Goal: Complete application form: Complete application form

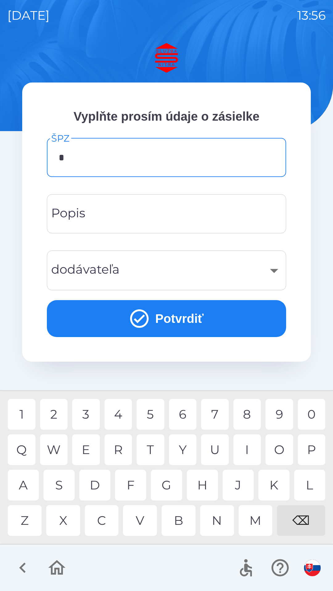
click at [182, 516] on div "B" at bounding box center [178, 520] width 34 height 31
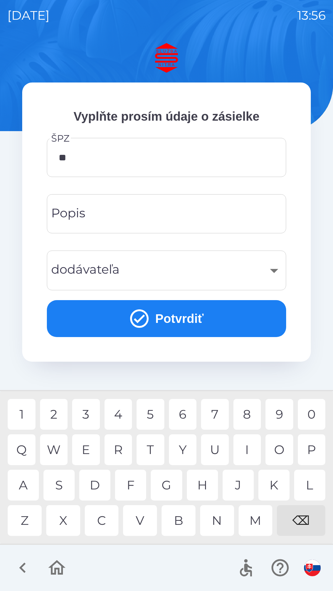
click at [150, 450] on div "T" at bounding box center [150, 449] width 28 height 31
click at [253, 414] on div "8" at bounding box center [247, 414] width 28 height 31
click at [246, 439] on div "I" at bounding box center [247, 449] width 28 height 31
type input "*******"
click at [144, 211] on input "Popis" at bounding box center [166, 214] width 224 height 24
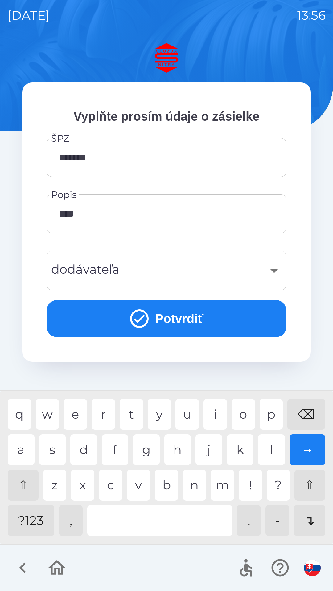
click at [139, 480] on div "v" at bounding box center [138, 485] width 23 height 31
type input "******"
click at [244, 268] on div "​" at bounding box center [166, 270] width 224 height 25
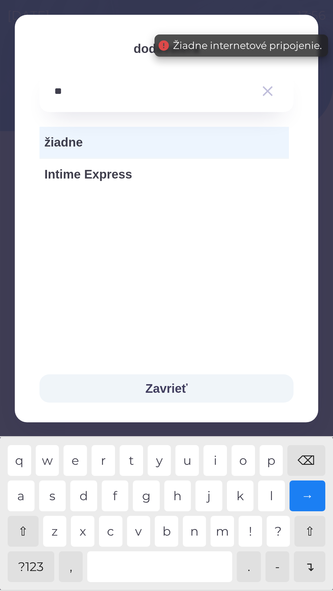
click at [198, 521] on div "n" at bounding box center [194, 531] width 23 height 31
click at [309, 462] on div "⌫" at bounding box center [306, 460] width 38 height 31
type input "*"
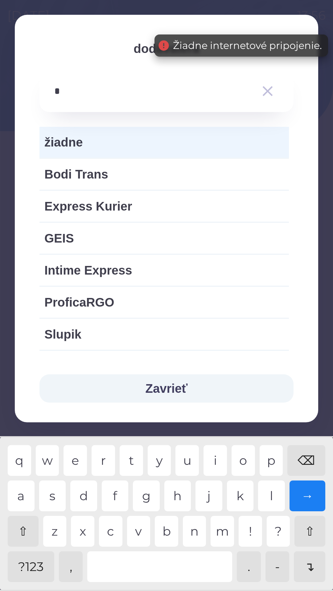
click at [309, 462] on div "⌫" at bounding box center [306, 460] width 38 height 31
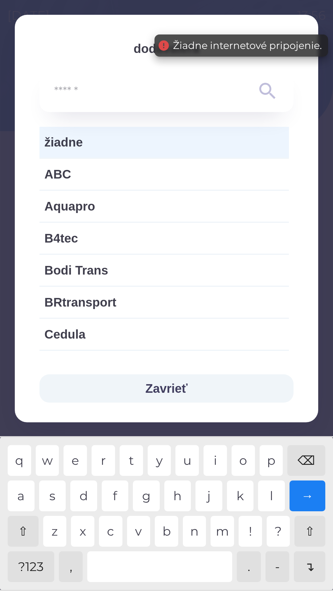
click at [140, 144] on span "žiadne" at bounding box center [163, 142] width 239 height 18
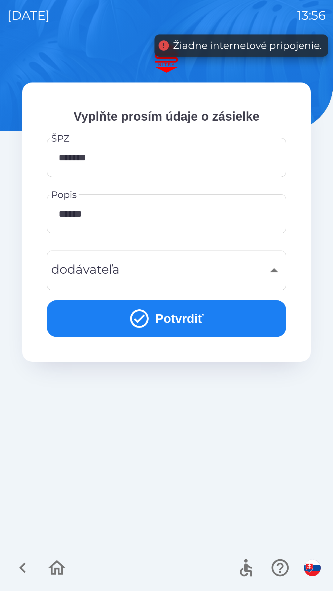
click at [176, 321] on button "Potvrdiť" at bounding box center [166, 318] width 239 height 37
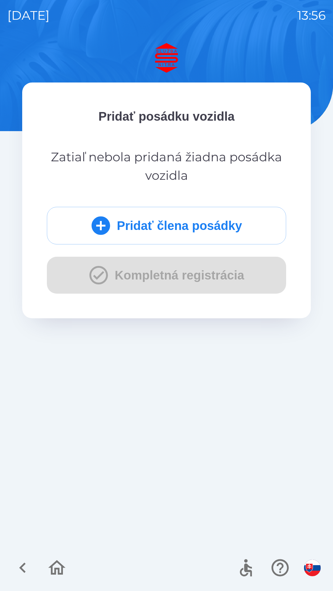
click at [172, 283] on div "Pridať člena posádky Kompletná registrácia" at bounding box center [166, 250] width 239 height 87
click at [90, 233] on icon "submit" at bounding box center [101, 226] width 22 height 22
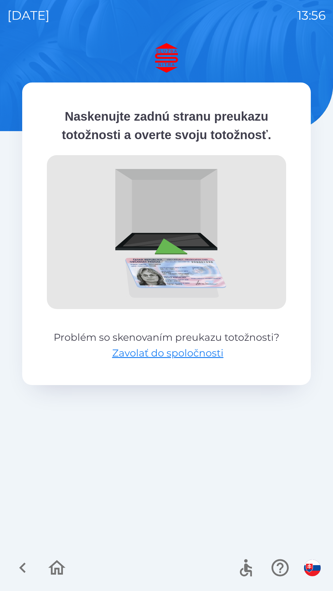
click at [26, 568] on icon "button" at bounding box center [22, 568] width 21 height 21
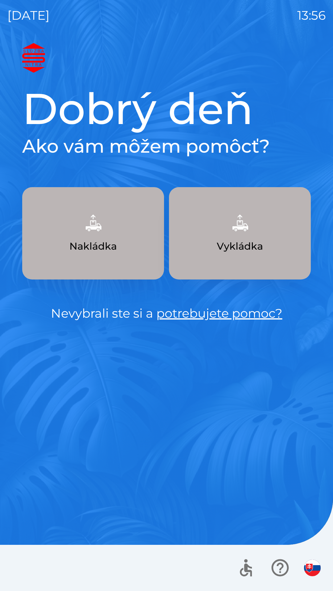
click at [121, 256] on button "Nakládka" at bounding box center [93, 233] width 142 height 92
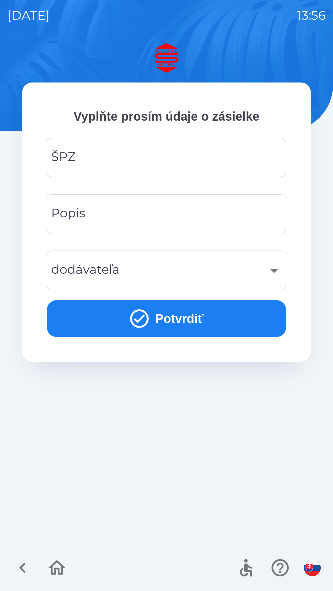
click at [174, 162] on input "ŠPZ" at bounding box center [166, 157] width 224 height 24
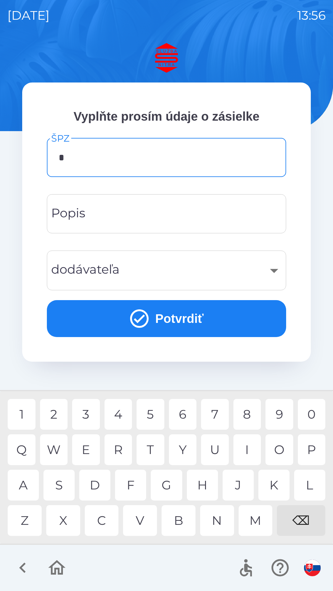
click at [177, 525] on div "B" at bounding box center [178, 520] width 34 height 31
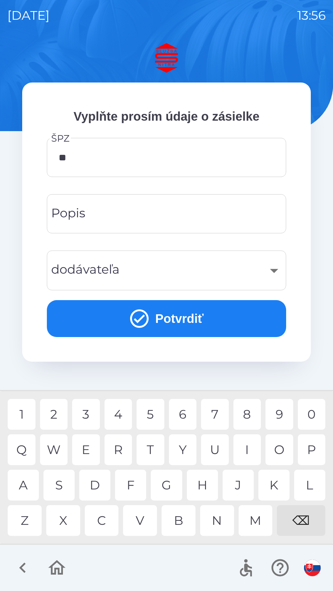
click at [151, 442] on div "T" at bounding box center [150, 449] width 28 height 31
click at [184, 413] on div "6" at bounding box center [183, 414] width 28 height 31
type input "*******"
click at [316, 488] on div "L" at bounding box center [309, 485] width 31 height 31
click at [158, 212] on input "Popis" at bounding box center [166, 214] width 224 height 24
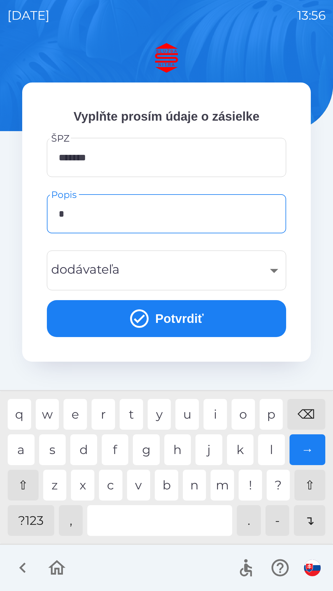
click at [58, 450] on div "s" at bounding box center [52, 449] width 27 height 31
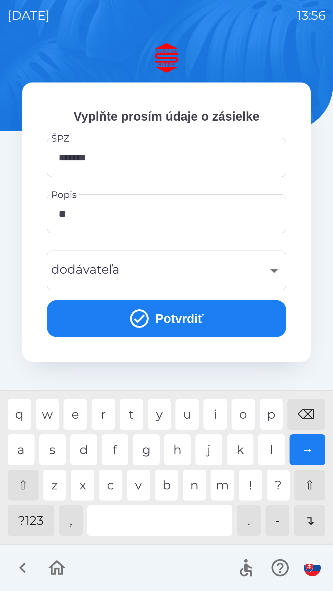
click at [77, 418] on div "e" at bounding box center [74, 414] width 23 height 31
click at [109, 414] on div "r" at bounding box center [102, 414] width 23 height 31
click at [142, 482] on div "v" at bounding box center [138, 485] width 23 height 31
click at [237, 447] on div "k" at bounding box center [240, 449] width 27 height 31
click at [256, 411] on div "q w e r t y u i o p ⌫" at bounding box center [166, 414] width 317 height 31
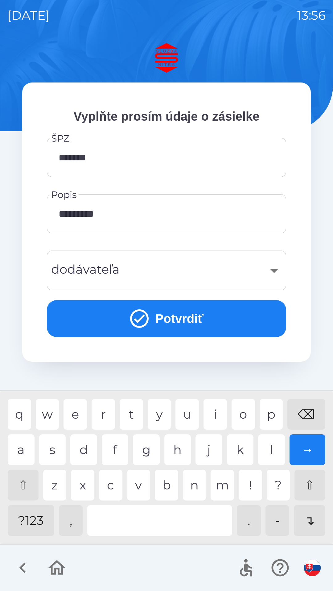
click at [218, 484] on div "m" at bounding box center [221, 485] width 23 height 31
click at [267, 418] on div "p" at bounding box center [270, 414] width 23 height 31
click at [236, 413] on div "o" at bounding box center [242, 414] width 23 height 31
type input "**********"
click at [21, 450] on div "a" at bounding box center [21, 449] width 27 height 31
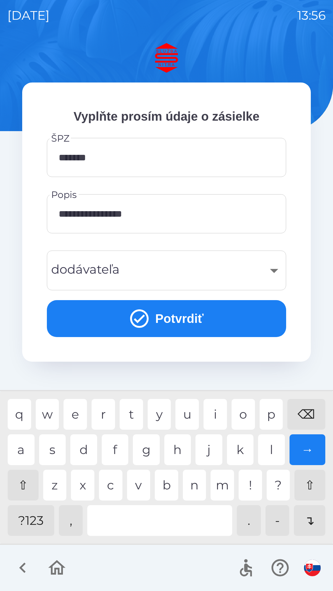
click at [152, 273] on div "​" at bounding box center [166, 270] width 224 height 25
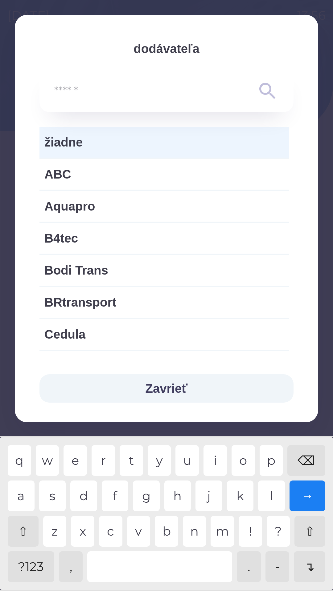
click at [271, 95] on icon at bounding box center [267, 91] width 16 height 16
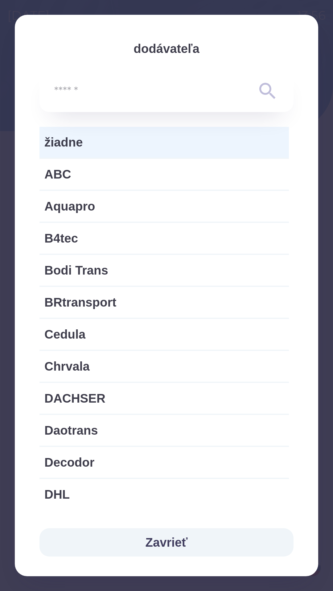
click at [174, 547] on button "Zavrieť" at bounding box center [166, 542] width 254 height 28
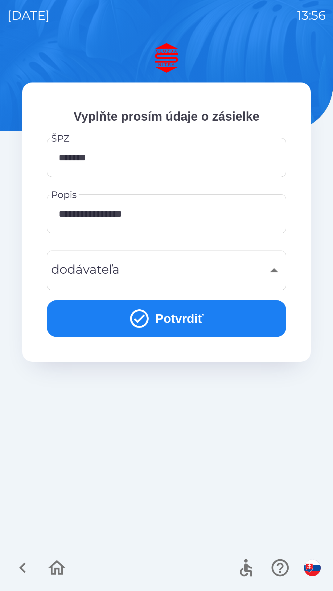
click at [159, 321] on button "Potvrdiť" at bounding box center [166, 318] width 239 height 37
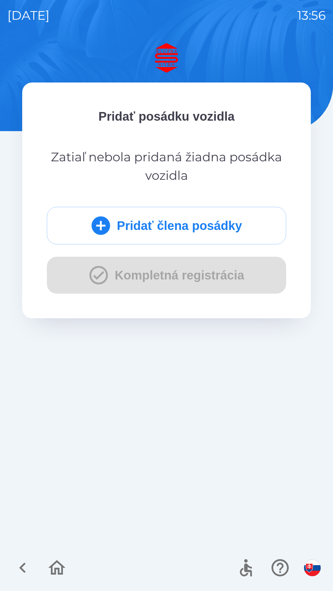
click at [128, 278] on div "Pridať člena posádky Kompletná registrácia" at bounding box center [166, 250] width 239 height 87
click at [100, 275] on div "Pridať člena posádky Kompletná registrácia" at bounding box center [166, 250] width 239 height 87
click at [94, 280] on div "Pridať člena posádky Kompletná registrácia" at bounding box center [166, 250] width 239 height 87
click at [81, 277] on div "Pridať člena posádky Kompletná registrácia" at bounding box center [166, 250] width 239 height 87
click at [85, 277] on div "Pridať člena posádky Kompletná registrácia" at bounding box center [166, 250] width 239 height 87
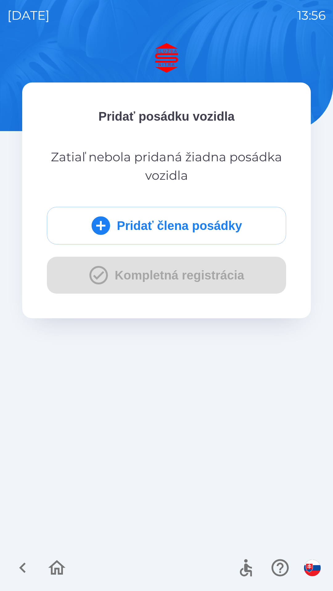
click at [213, 170] on p "Zatiaľ nebola pridaná žiadna posádka vozidla" at bounding box center [166, 166] width 239 height 37
click at [220, 175] on p "Zatiaľ nebola pridaná žiadna posádka vozidla" at bounding box center [166, 166] width 239 height 37
click at [154, 229] on button "Pridať člena posádky" at bounding box center [166, 226] width 239 height 38
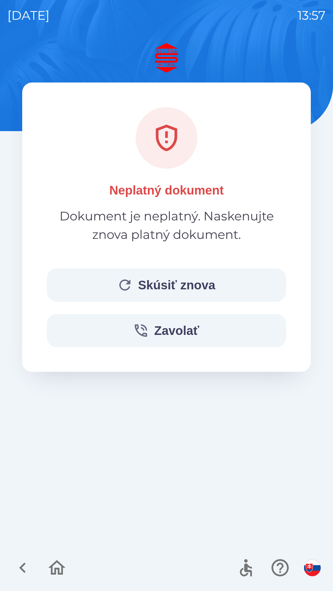
click at [189, 279] on button "Skúsiť znova" at bounding box center [166, 284] width 239 height 33
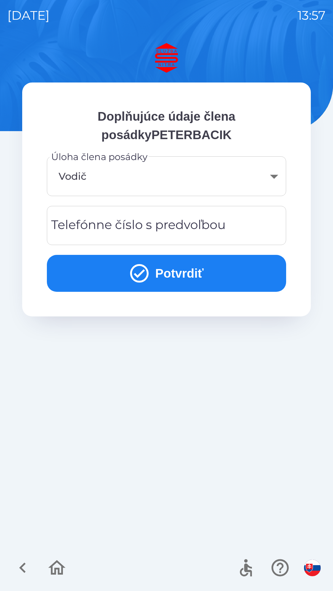
click at [171, 221] on div "Telefónne číslo s predvoľbou Telefónne číslo s predvoľbou" at bounding box center [166, 225] width 239 height 39
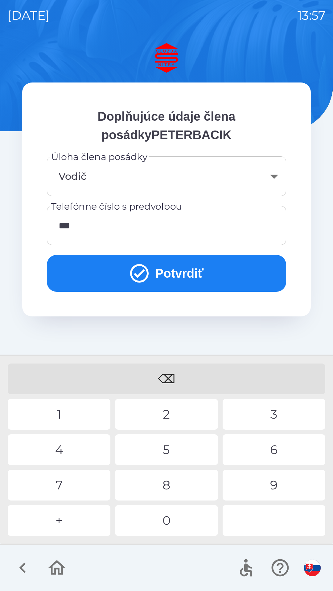
click at [179, 452] on div "5" at bounding box center [166, 449] width 103 height 31
click at [177, 520] on div "0" at bounding box center [166, 520] width 103 height 31
click at [173, 521] on div "0" at bounding box center [166, 520] width 103 height 31
click at [177, 516] on div "0" at bounding box center [166, 520] width 103 height 31
click at [178, 517] on div "0" at bounding box center [166, 520] width 103 height 31
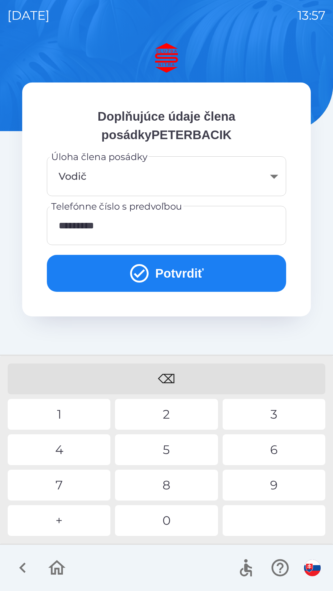
click at [174, 450] on div "5" at bounding box center [166, 449] width 103 height 31
click at [170, 482] on div "8" at bounding box center [166, 485] width 103 height 31
click at [179, 276] on button "Potvrdiť" at bounding box center [166, 273] width 239 height 37
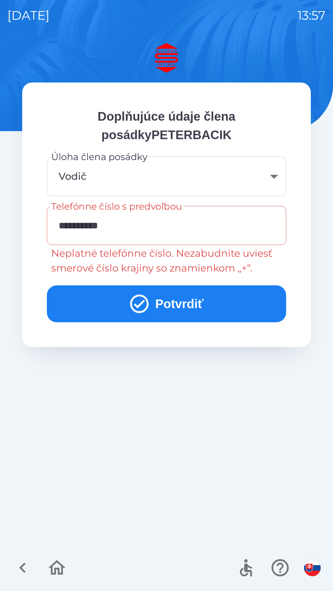
click at [75, 224] on input "**********" at bounding box center [166, 225] width 224 height 24
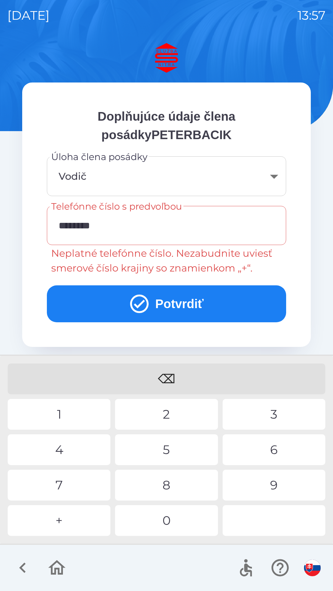
click at [171, 378] on div "⌫" at bounding box center [166, 379] width 317 height 31
click at [174, 374] on div "⌫" at bounding box center [166, 379] width 317 height 31
type input "*"
click at [76, 518] on div "+" at bounding box center [59, 520] width 103 height 31
click at [276, 487] on div "9" at bounding box center [273, 485] width 103 height 31
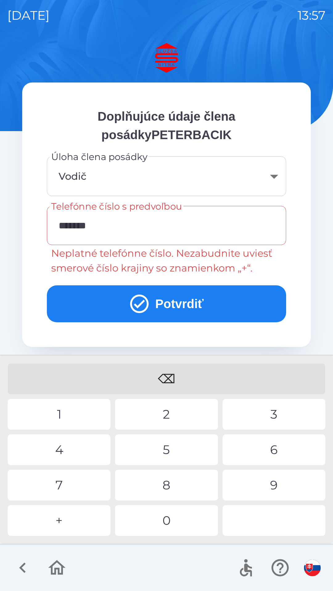
click at [172, 516] on div "0" at bounding box center [166, 520] width 103 height 31
click at [266, 450] on div "6" at bounding box center [273, 449] width 103 height 31
click at [174, 521] on div "0" at bounding box center [166, 520] width 103 height 31
click at [170, 513] on div "0" at bounding box center [166, 520] width 103 height 31
type input "**********"
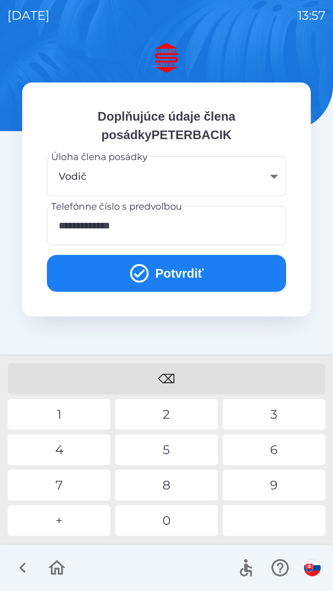
click at [174, 271] on button "Potvrdiť" at bounding box center [166, 273] width 239 height 37
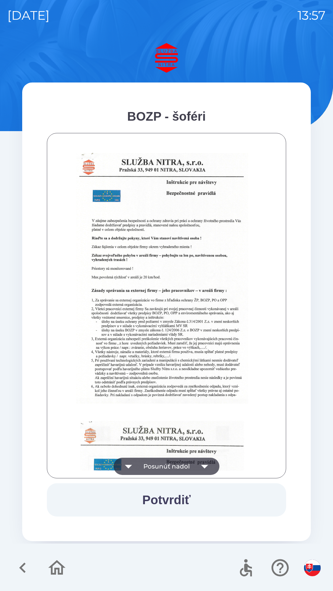
click at [188, 462] on button "Posunúť nadol" at bounding box center [167, 466] width 106 height 17
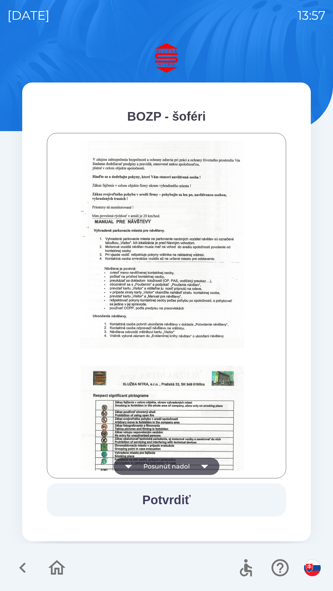
click at [182, 460] on button "Posunúť nadol" at bounding box center [167, 466] width 106 height 17
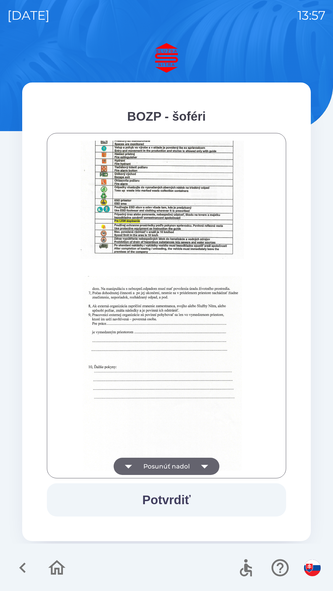
click at [180, 463] on button "Posunúť nadol" at bounding box center [167, 466] width 106 height 17
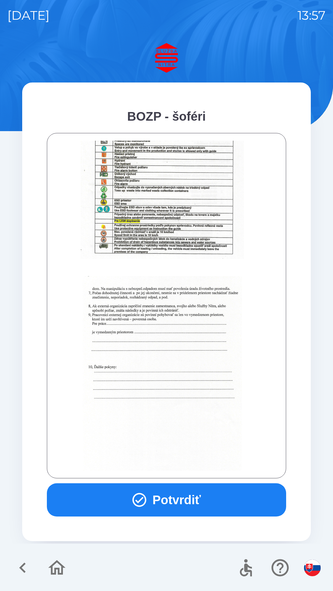
scroll to position [690, 0]
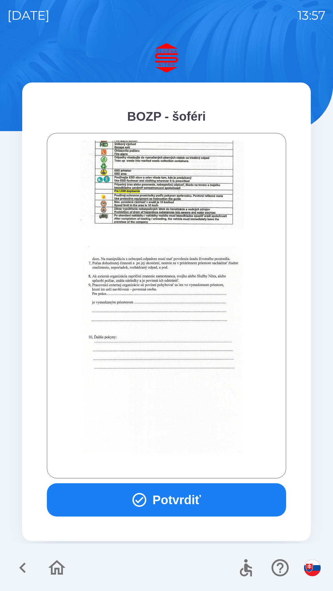
click at [175, 466] on div at bounding box center [166, 306] width 224 height 330
click at [176, 469] on div at bounding box center [166, 306] width 224 height 330
click at [177, 501] on button "Potvrdiť" at bounding box center [166, 499] width 239 height 33
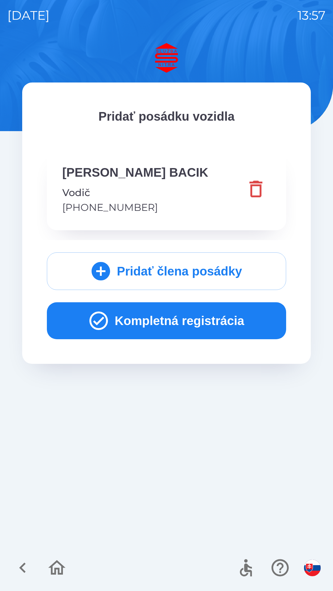
click at [157, 323] on button "Kompletná registrácia" at bounding box center [166, 320] width 239 height 37
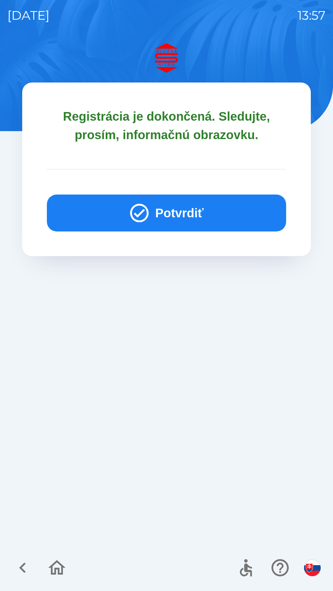
click at [186, 203] on button "Potvrdiť" at bounding box center [166, 213] width 239 height 37
